Goal: Task Accomplishment & Management: Manage account settings

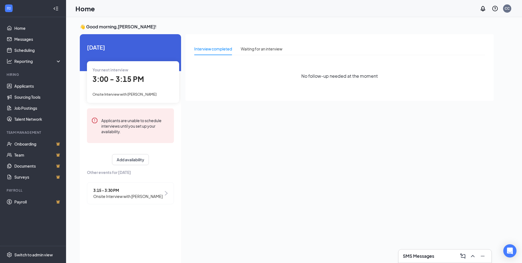
click at [133, 81] on span "3:00 - 3:15 PM" at bounding box center [119, 78] width 52 height 9
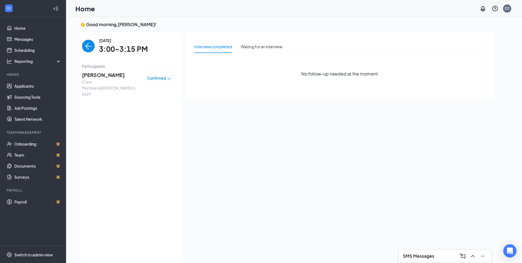
click at [153, 78] on span "Confirmed" at bounding box center [156, 78] width 19 height 6
click at [145, 104] on span "Mark complete" at bounding box center [143, 103] width 28 height 6
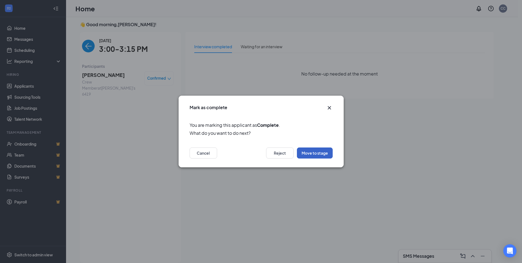
click at [312, 152] on button "Move to stage" at bounding box center [315, 152] width 36 height 11
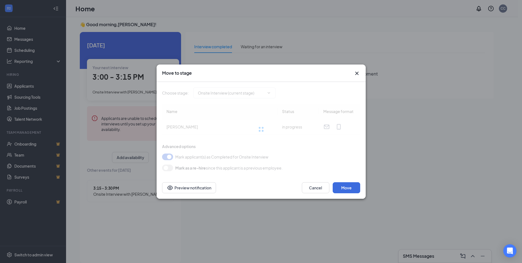
type input "Hiring Complete (final stage)"
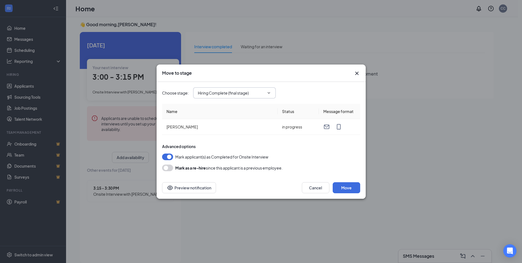
click at [263, 91] on input "Hiring Complete (final stage)" at bounding box center [231, 93] width 67 height 6
click at [246, 142] on div "Hiring Complete (final stage)" at bounding box center [228, 141] width 51 height 6
click at [342, 187] on button "Move" at bounding box center [347, 187] width 28 height 11
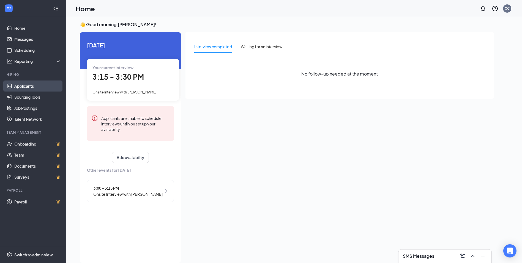
click at [16, 85] on link "Applicants" at bounding box center [37, 85] width 47 height 11
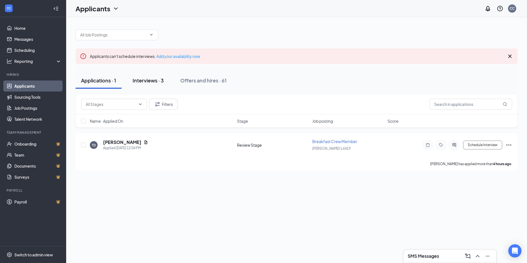
click at [157, 82] on div "Interviews · 3" at bounding box center [147, 80] width 31 height 7
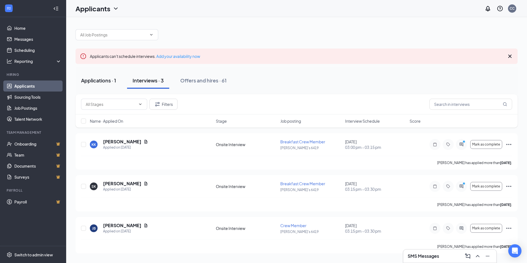
click at [102, 81] on div "Applications · 1" at bounding box center [98, 80] width 35 height 7
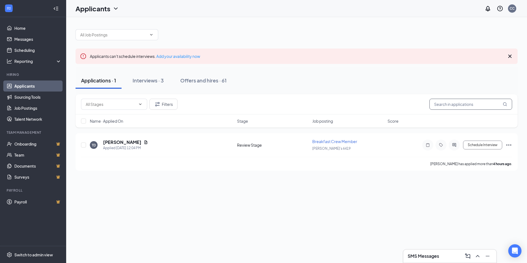
click at [455, 104] on input "text" at bounding box center [470, 104] width 83 height 11
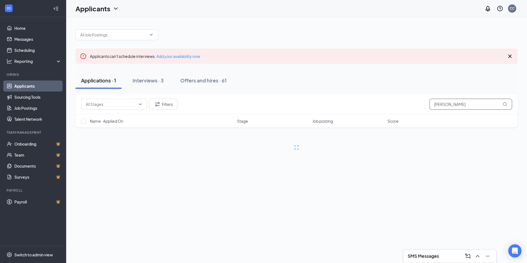
type input "[PERSON_NAME]"
click at [178, 82] on div "Interviews · 0 / 3" at bounding box center [159, 80] width 39 height 7
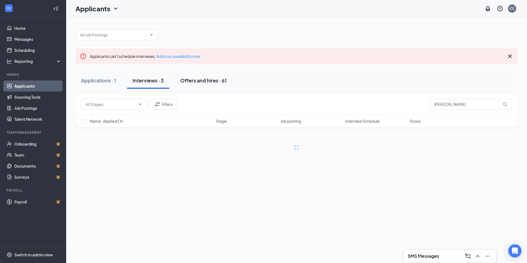
click at [208, 80] on div "Offers and hires · 61" at bounding box center [203, 80] width 46 height 7
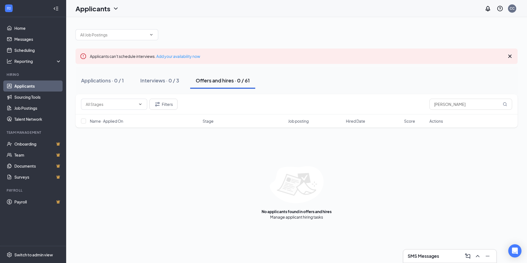
click at [207, 80] on div "Offers and hires · 0 / 61" at bounding box center [223, 80] width 54 height 7
click at [114, 81] on div "Applications · 0 / 1" at bounding box center [102, 80] width 43 height 7
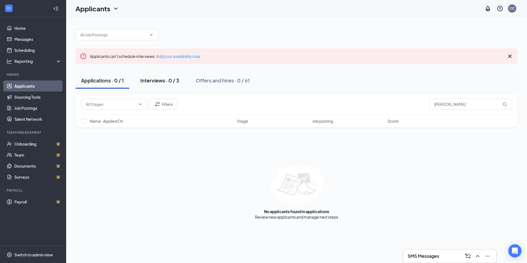
click at [162, 81] on div "Interviews · 0 / 3" at bounding box center [159, 80] width 39 height 7
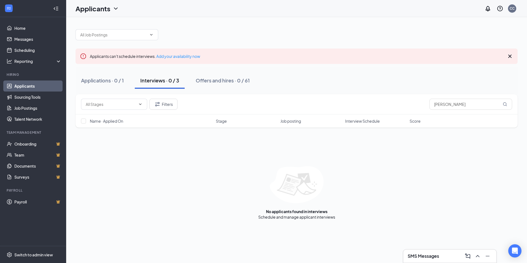
click at [29, 85] on link "Applicants" at bounding box center [37, 85] width 47 height 11
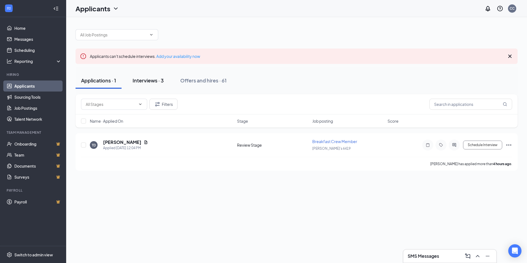
click at [142, 82] on div "Interviews · 3" at bounding box center [147, 80] width 31 height 7
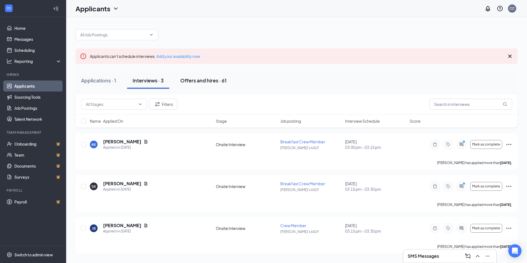
click at [202, 79] on div "Offers and hires · 61" at bounding box center [203, 80] width 46 height 7
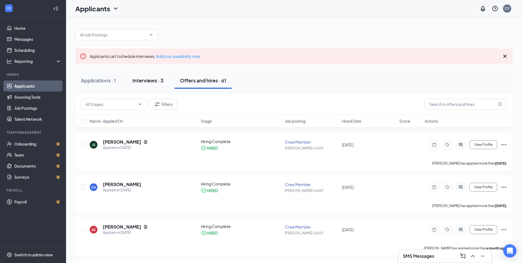
click at [139, 81] on div "Interviews · 3" at bounding box center [147, 80] width 31 height 7
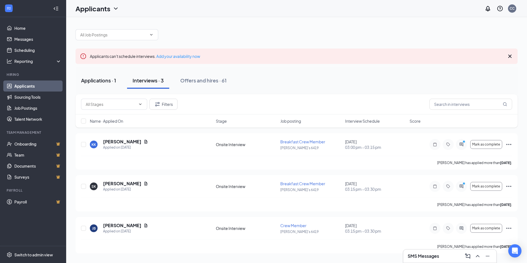
click at [96, 84] on button "Applications · 1" at bounding box center [98, 80] width 46 height 17
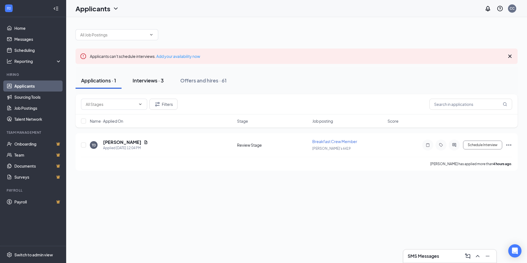
click at [142, 81] on div "Interviews · 3" at bounding box center [147, 80] width 31 height 7
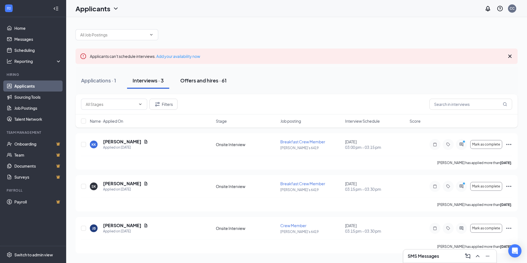
click at [201, 78] on div "Offers and hires · 61" at bounding box center [203, 80] width 46 height 7
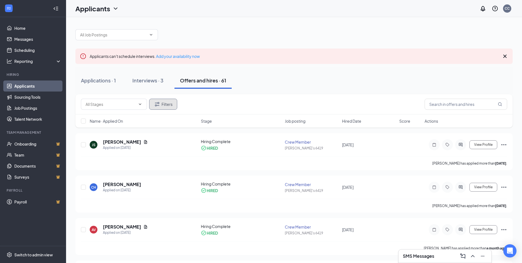
click at [165, 100] on button "Filters" at bounding box center [163, 104] width 28 height 11
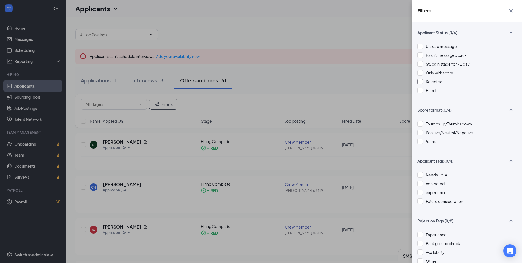
click at [424, 83] on div "Rejected" at bounding box center [467, 81] width 99 height 6
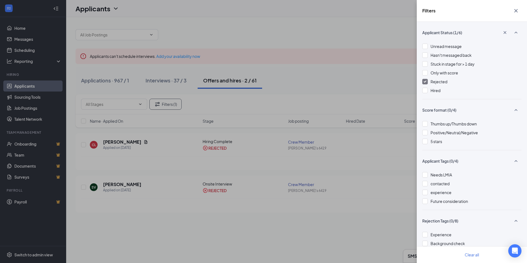
click at [106, 80] on div "Filters Applicant Status (1/6) Unread message Hasn't messaged back Stuck in sta…" at bounding box center [263, 131] width 527 height 263
click at [112, 77] on div "Filters Applicant Status (1/6) Unread message Hasn't messaged back Stuck in sta…" at bounding box center [263, 131] width 527 height 263
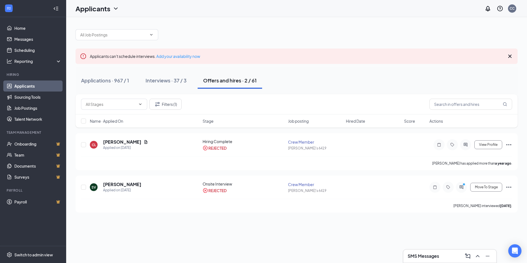
click at [112, 77] on div "Applications · 967 / 1" at bounding box center [105, 80] width 48 height 7
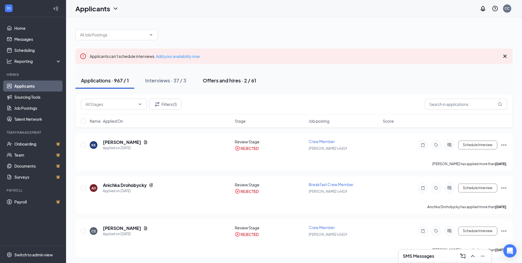
click at [224, 81] on div "Offers and hires · 2 / 61" at bounding box center [229, 80] width 53 height 7
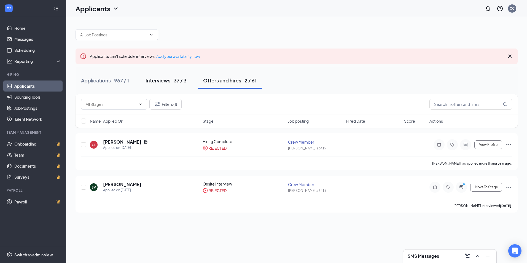
click at [158, 81] on div "Interviews · 37 / 3" at bounding box center [165, 80] width 41 height 7
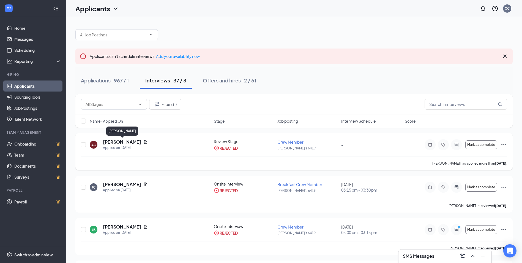
click at [115, 143] on h5 "[PERSON_NAME]" at bounding box center [122, 142] width 38 height 6
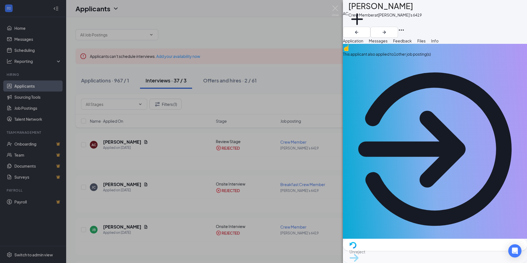
click at [408, 251] on div "Unreject" at bounding box center [435, 245] width 184 height 12
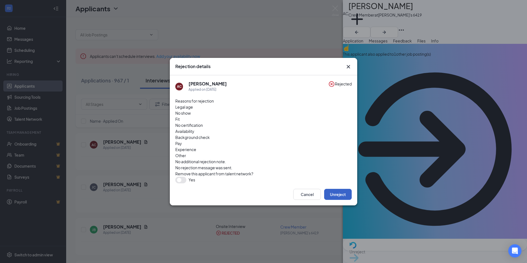
click at [337, 189] on button "Unreject" at bounding box center [338, 194] width 28 height 11
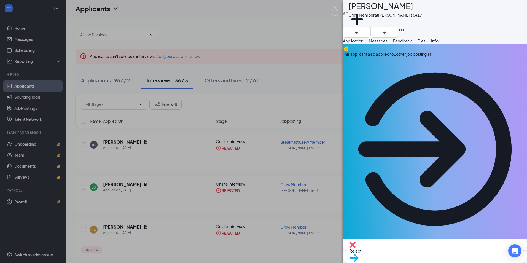
click at [456, 251] on div "Move to stage" at bounding box center [435, 257] width 184 height 12
type input "Onsite Interview (next stage)"
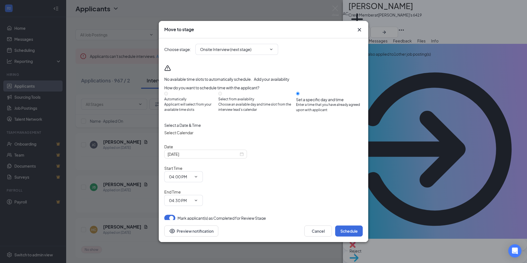
click at [358, 31] on icon "Cross" at bounding box center [358, 29] width 3 height 3
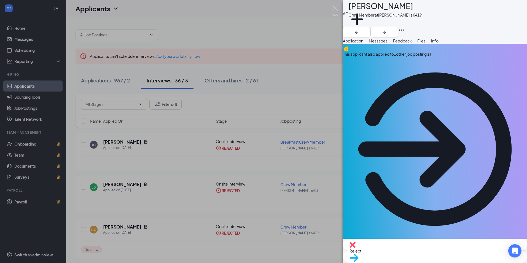
click at [448, 262] on span "Move to stage" at bounding box center [434, 265] width 171 height 6
type input "Onsite Interview (next stage)"
type input "[DATE]"
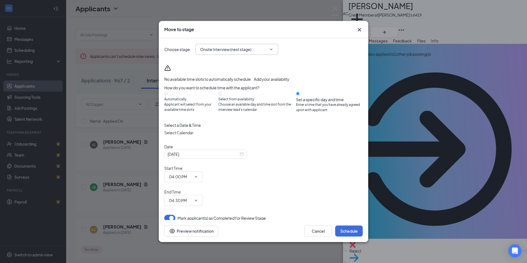
click at [267, 55] on span "Onsite Interview (next stage)" at bounding box center [236, 49] width 83 height 11
click at [273, 52] on icon "ChevronDown" at bounding box center [271, 49] width 4 height 4
click at [239, 52] on input "Onsite Interview (next stage)" at bounding box center [233, 49] width 67 height 6
click at [225, 104] on div "Hiring Complete" at bounding box center [241, 97] width 83 height 13
type input "Hiring Complete"
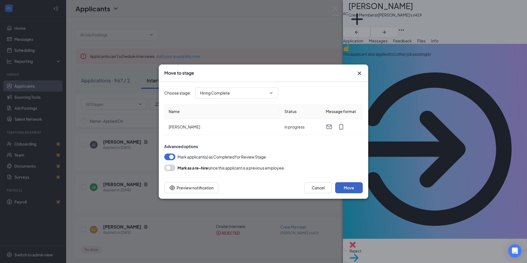
click at [351, 186] on button "Move" at bounding box center [349, 187] width 28 height 11
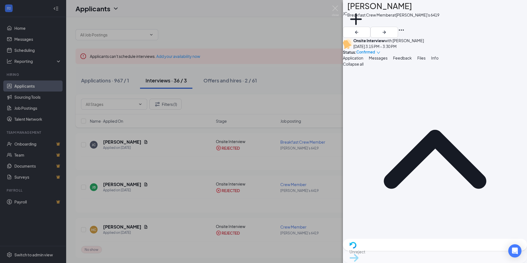
click at [311, 47] on div "[PERSON_NAME] Breakfast Crew Member at [PERSON_NAME]'s 6419 Add a tag Onsite In…" at bounding box center [263, 131] width 527 height 263
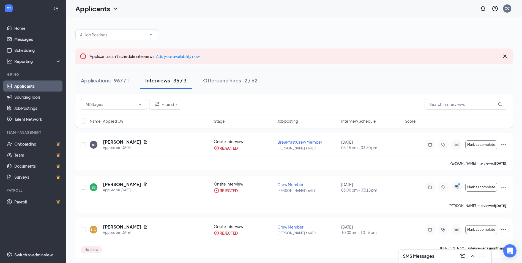
click at [175, 83] on div "Interviews · 36 / 3" at bounding box center [165, 80] width 41 height 7
click at [164, 80] on div "Interviews · 36 / 3" at bounding box center [165, 80] width 41 height 7
click at [505, 56] on icon "Cross" at bounding box center [505, 56] width 7 height 7
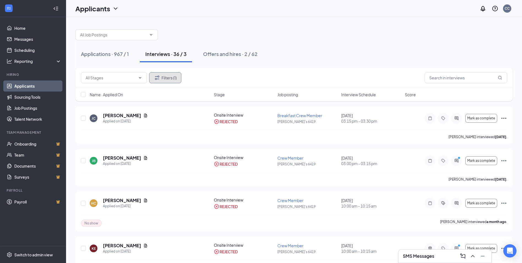
click at [163, 77] on button "Filters (1)" at bounding box center [165, 77] width 32 height 11
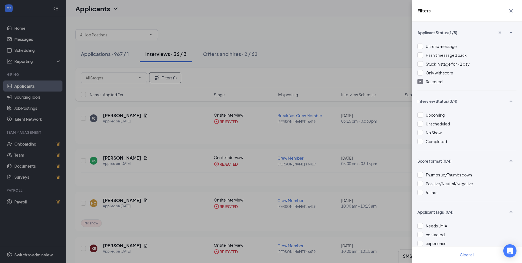
click at [432, 82] on span "Rejected" at bounding box center [434, 81] width 17 height 5
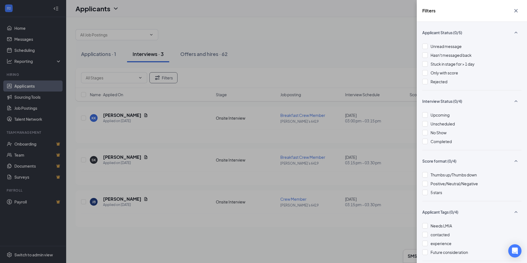
click at [26, 85] on div "Filters Applicant Status (0/5) Unread message Hasn't messaged back Stuck in sta…" at bounding box center [263, 131] width 527 height 263
click at [160, 52] on div "Filters Applicant Status (0/5) Unread message Hasn't messaged back Stuck in sta…" at bounding box center [263, 131] width 527 height 263
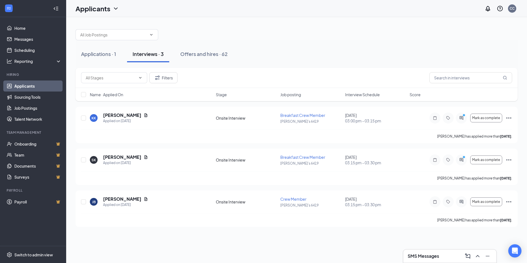
click at [138, 60] on button "Interviews · 3" at bounding box center [148, 54] width 42 height 17
click at [112, 200] on h5 "[PERSON_NAME]" at bounding box center [122, 199] width 38 height 6
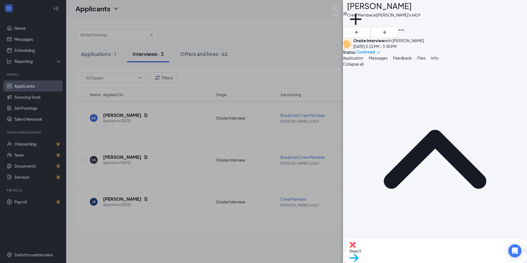
click at [406, 252] on span "Reject" at bounding box center [434, 251] width 171 height 6
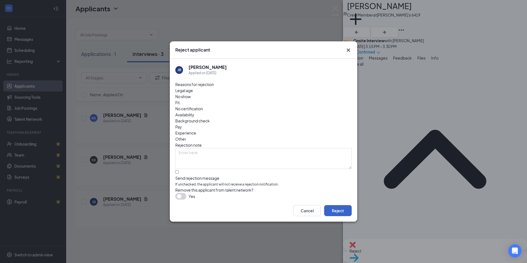
drag, startPoint x: 340, startPoint y: 203, endPoint x: 340, endPoint y: 207, distance: 4.4
click at [340, 207] on button "Reject" at bounding box center [338, 210] width 28 height 11
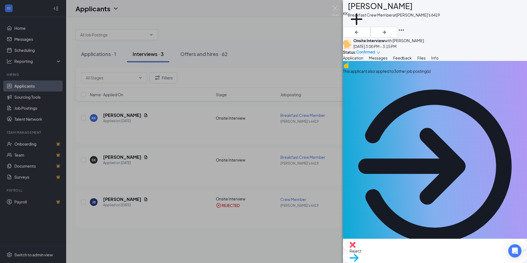
click at [264, 45] on div "KK [PERSON_NAME] Breakfast Crew Member at [PERSON_NAME]'s 6419 Add a tag Onsite…" at bounding box center [263, 131] width 527 height 263
